Goal: Register for event/course

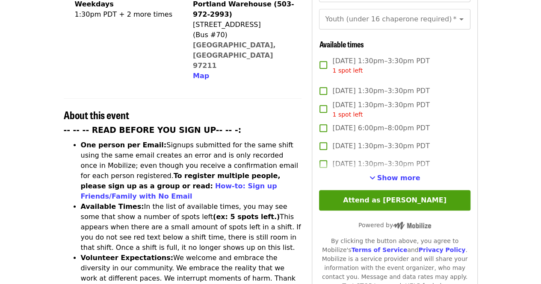
scroll to position [299, 0]
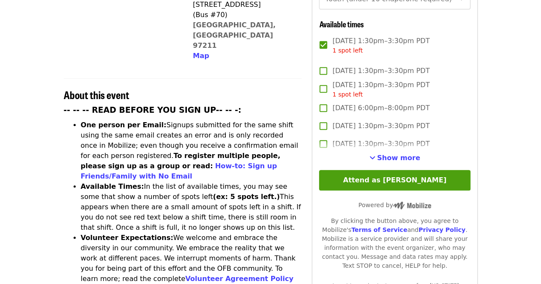
click at [402, 170] on button "Attend as [PERSON_NAME]" at bounding box center [394, 180] width 151 height 21
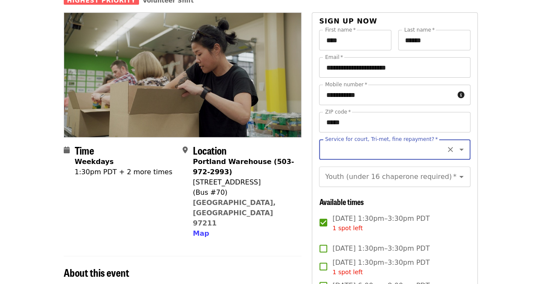
scroll to position [109, 0]
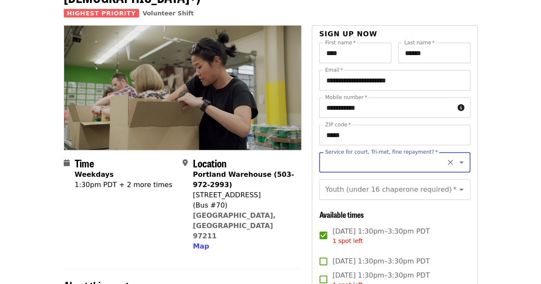
click at [459, 162] on icon "Open" at bounding box center [461, 163] width 4 height 2
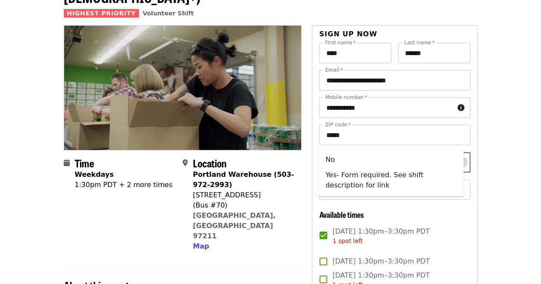
click at [456, 157] on icon "Close" at bounding box center [461, 162] width 10 height 10
click at [391, 154] on input "Service for court, Tri-met, fine repayment?   *" at bounding box center [384, 162] width 116 height 16
click at [328, 157] on li "No" at bounding box center [391, 159] width 145 height 15
type input "**"
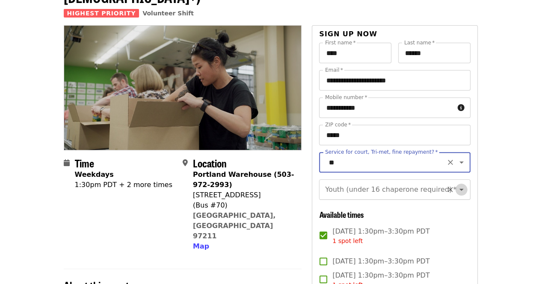
click at [459, 189] on icon "Open" at bounding box center [461, 190] width 4 height 2
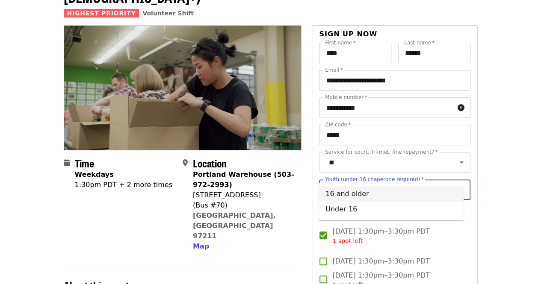
click at [343, 193] on li "16 and older" at bounding box center [391, 193] width 145 height 15
type input "**********"
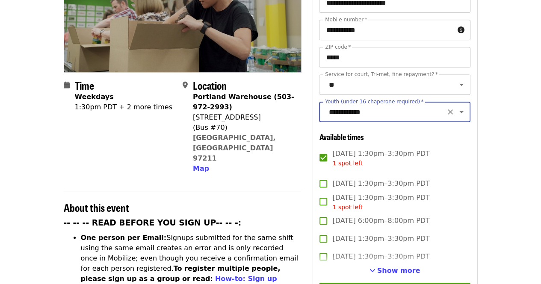
scroll to position [194, 0]
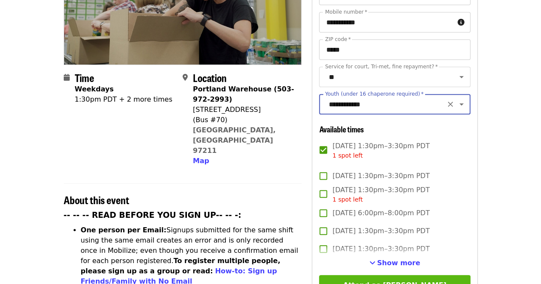
click at [382, 275] on button "Attend as [PERSON_NAME]" at bounding box center [394, 285] width 151 height 21
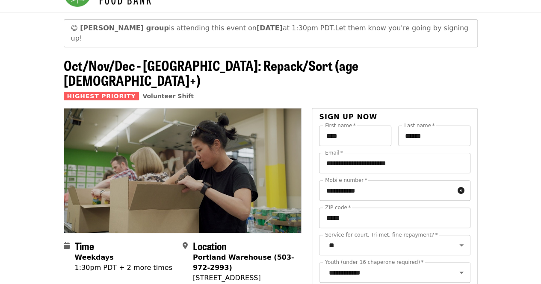
scroll to position [0, 0]
